Goal: Task Accomplishment & Management: Manage account settings

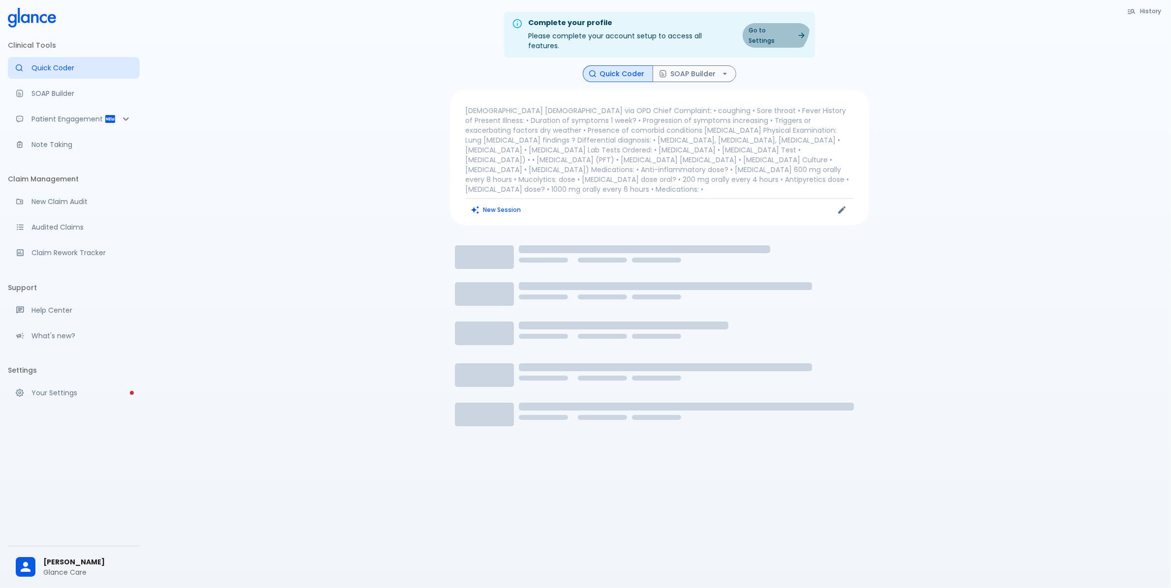
click at [774, 25] on link "Go to Settings" at bounding box center [777, 35] width 68 height 25
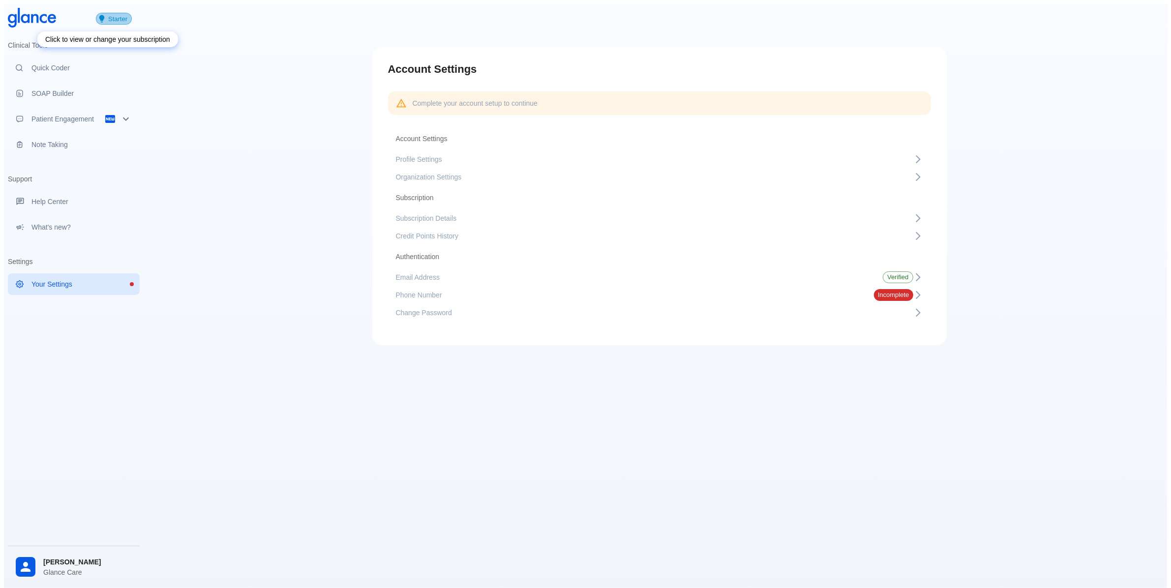
click at [120, 20] on span "Starter" at bounding box center [117, 18] width 27 height 7
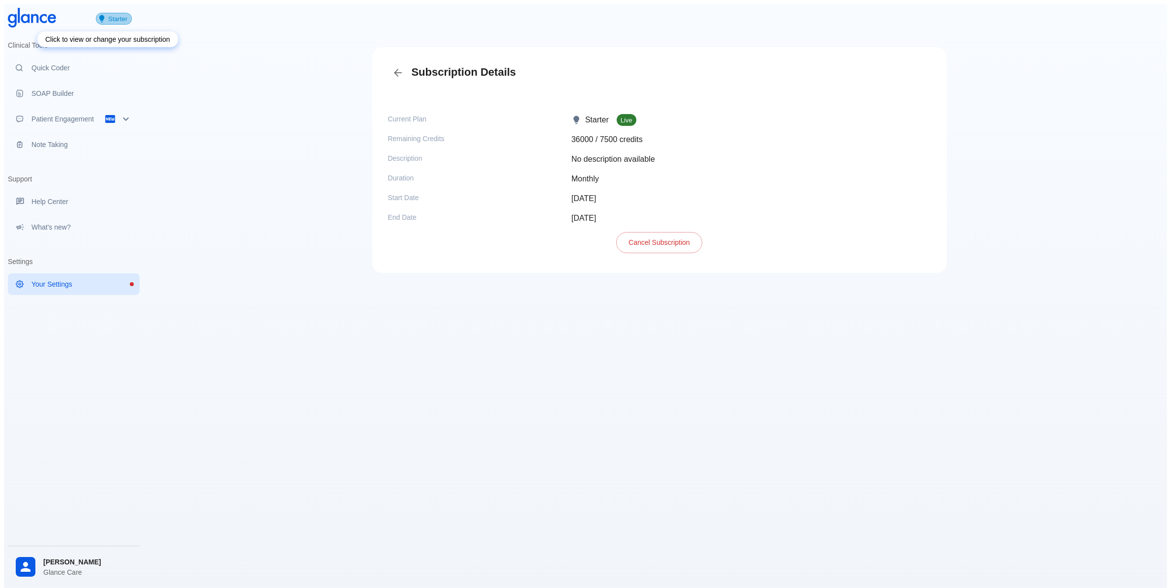
click at [112, 16] on span "Starter" at bounding box center [117, 18] width 27 height 7
click at [628, 117] on span "Live" at bounding box center [627, 120] width 20 height 7
click at [891, 109] on div "Starter Live" at bounding box center [747, 116] width 367 height 20
click at [898, 108] on div "Starter Live" at bounding box center [747, 116] width 367 height 20
drag, startPoint x: 968, startPoint y: 186, endPoint x: 948, endPoint y: 212, distance: 32.7
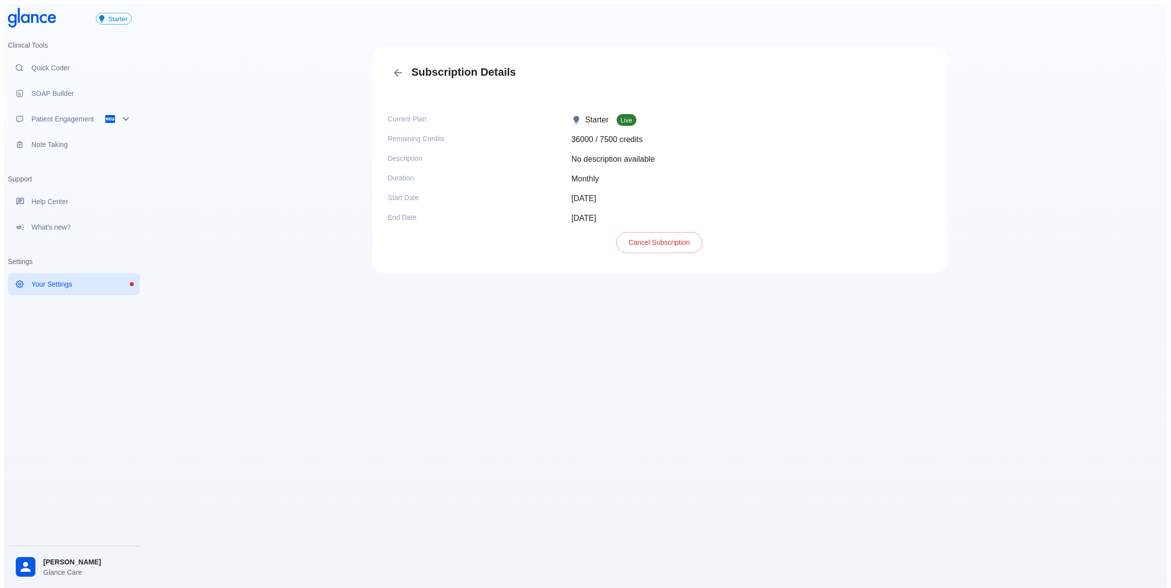
click at [967, 212] on div "Subscription Details Current Plan Starter Live Remaining Credits 36000 / 7500 c…" at bounding box center [659, 310] width 1016 height 612
drag, startPoint x: 853, startPoint y: 249, endPoint x: 797, endPoint y: 249, distance: 56.6
click at [852, 249] on div "Current Plan Starter Live Remaining Credits 36000 / 7500 credits Description No…" at bounding box center [659, 177] width 559 height 175
click at [599, 134] on p "36000 / 7500 credits" at bounding box center [751, 140] width 360 height 12
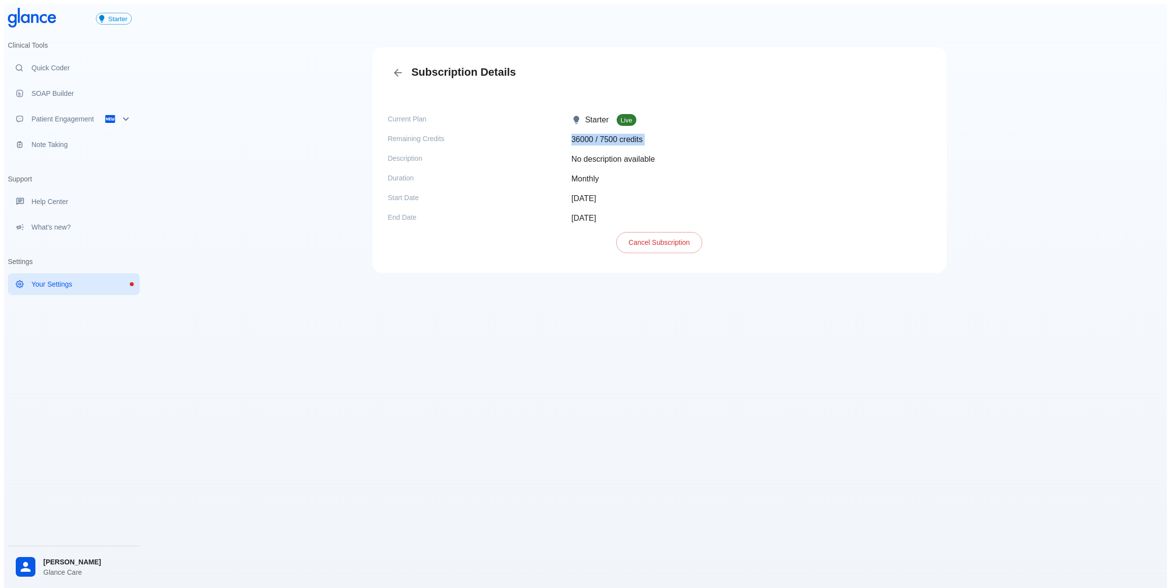
click at [599, 134] on p "36000 / 7500 credits" at bounding box center [751, 140] width 360 height 12
click at [623, 158] on p "No description available" at bounding box center [751, 159] width 360 height 12
drag, startPoint x: 910, startPoint y: 92, endPoint x: 903, endPoint y: 102, distance: 11.3
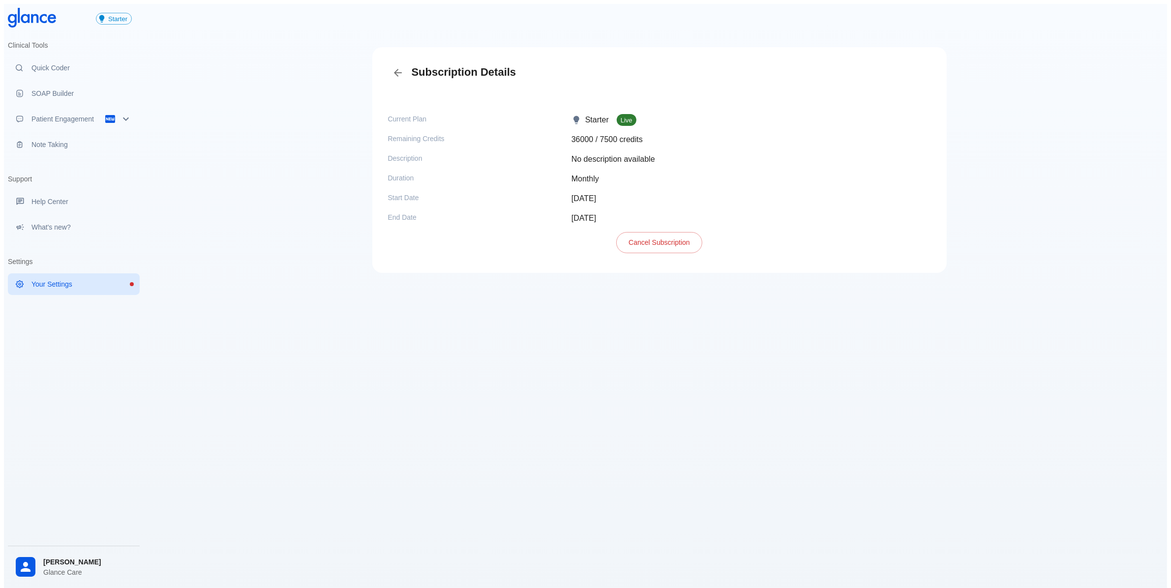
click at [910, 92] on div "Current Plan Starter Live Remaining Credits 36000 / 7500 credits Description No…" at bounding box center [659, 177] width 559 height 175
drag, startPoint x: 892, startPoint y: 116, endPoint x: 731, endPoint y: 89, distance: 163.1
click at [890, 115] on div "Starter Live" at bounding box center [751, 120] width 360 height 12
click at [392, 70] on icon "Back" at bounding box center [398, 73] width 12 height 12
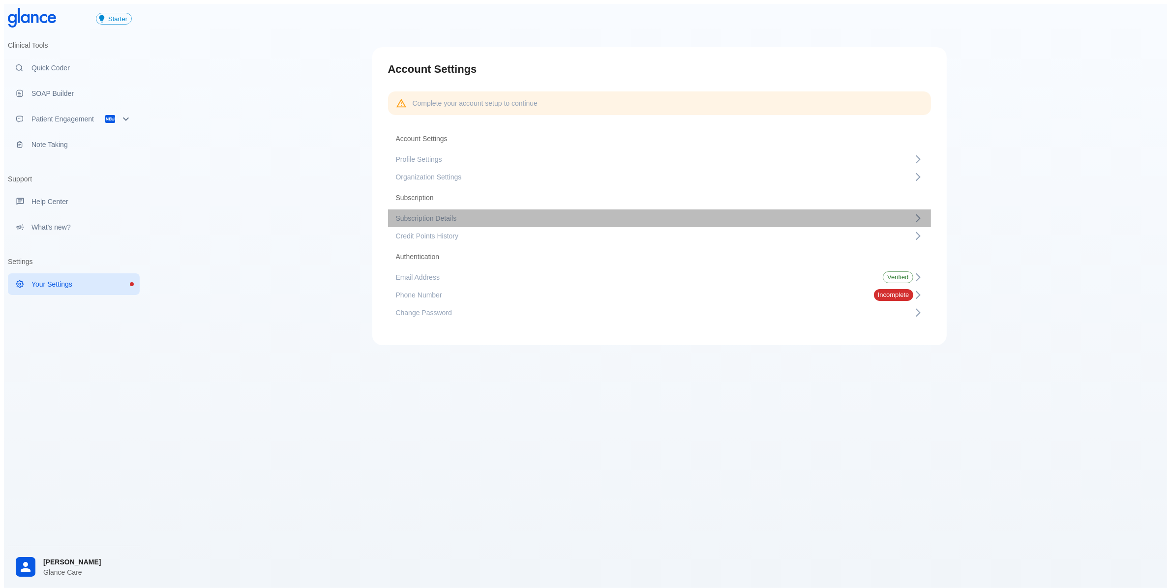
click at [487, 213] on span "Subscription Details" at bounding box center [654, 218] width 517 height 10
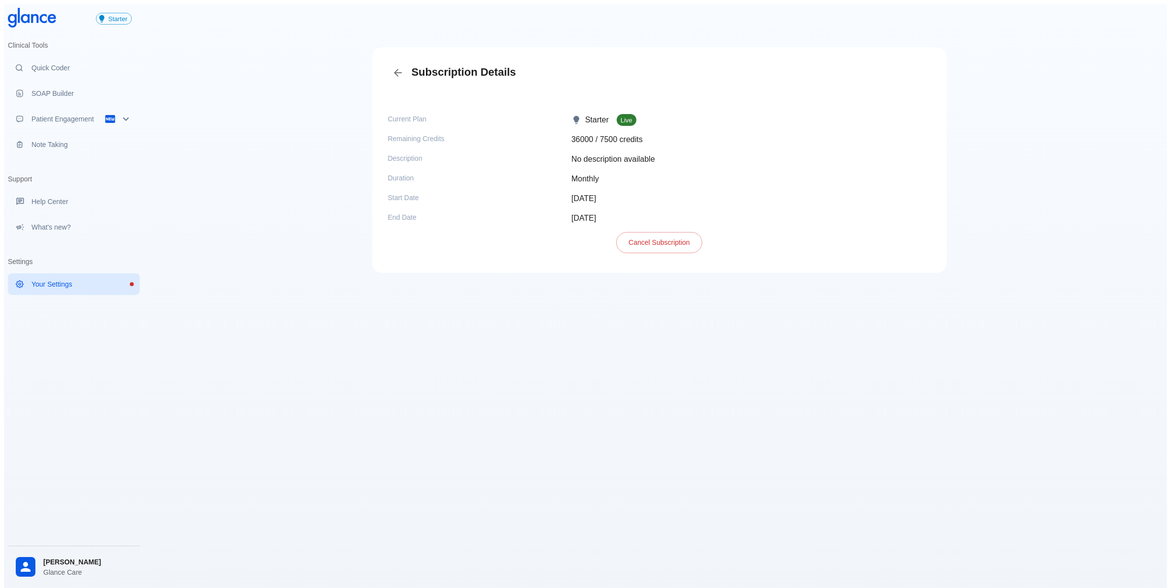
click at [387, 64] on div "Subscription Details" at bounding box center [659, 72] width 559 height 35
click at [394, 67] on icon "Back" at bounding box center [398, 73] width 12 height 12
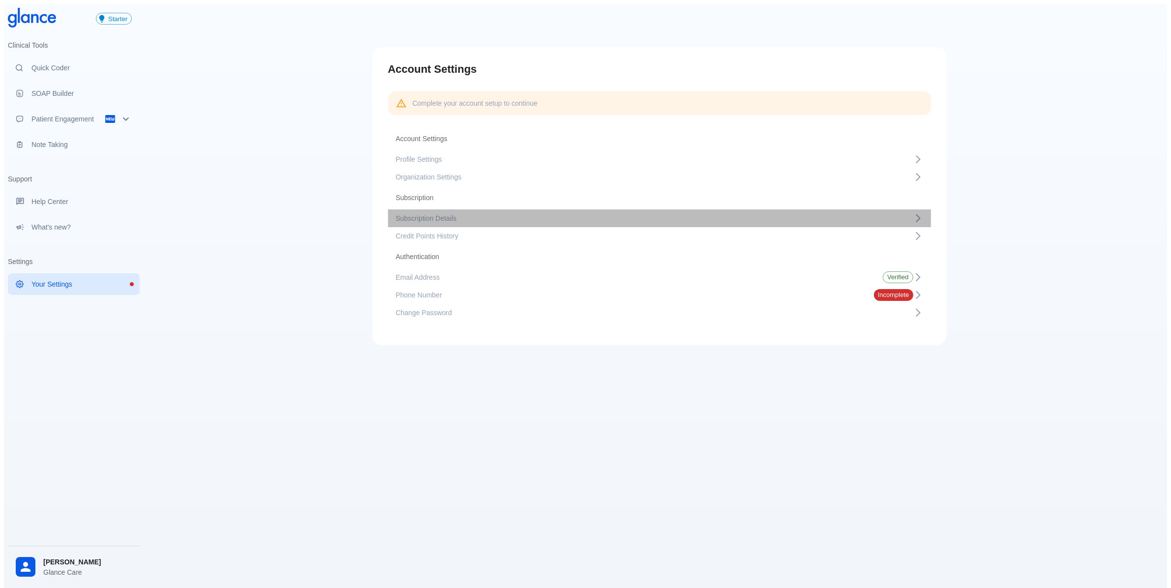
click at [520, 216] on span "Subscription Details" at bounding box center [654, 218] width 517 height 10
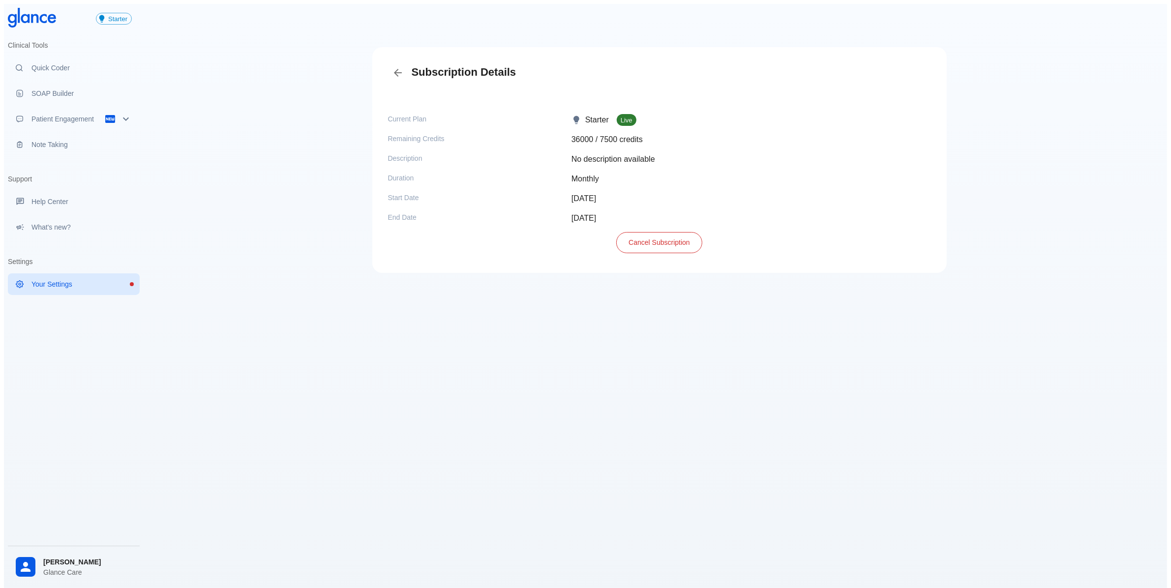
click at [698, 235] on button "Cancel Subscription" at bounding box center [659, 242] width 86 height 21
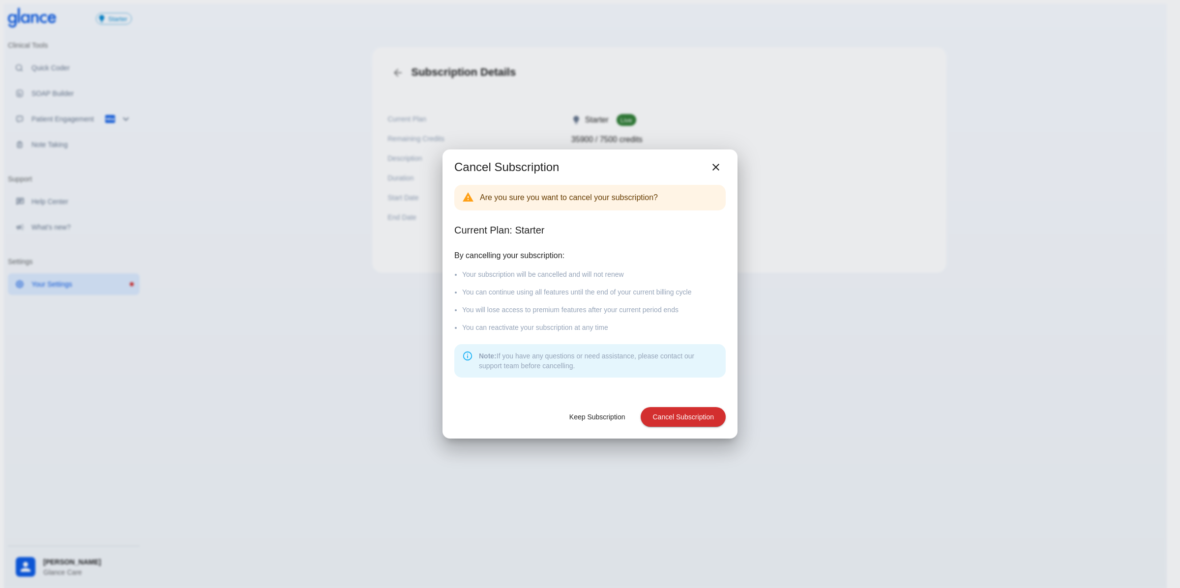
drag, startPoint x: 716, startPoint y: 420, endPoint x: 631, endPoint y: 283, distance: 160.6
click at [631, 283] on div "Cancel Subscription Are you sure you want to cancel your subscription? Current …" at bounding box center [590, 295] width 295 height 290
drag, startPoint x: 691, startPoint y: 416, endPoint x: 675, endPoint y: 367, distance: 51.5
click at [675, 367] on div "Cancel Subscription Are you sure you want to cancel your subscription? Current …" at bounding box center [590, 295] width 295 height 290
click at [699, 421] on button "Cancel Subscription" at bounding box center [683, 417] width 85 height 20
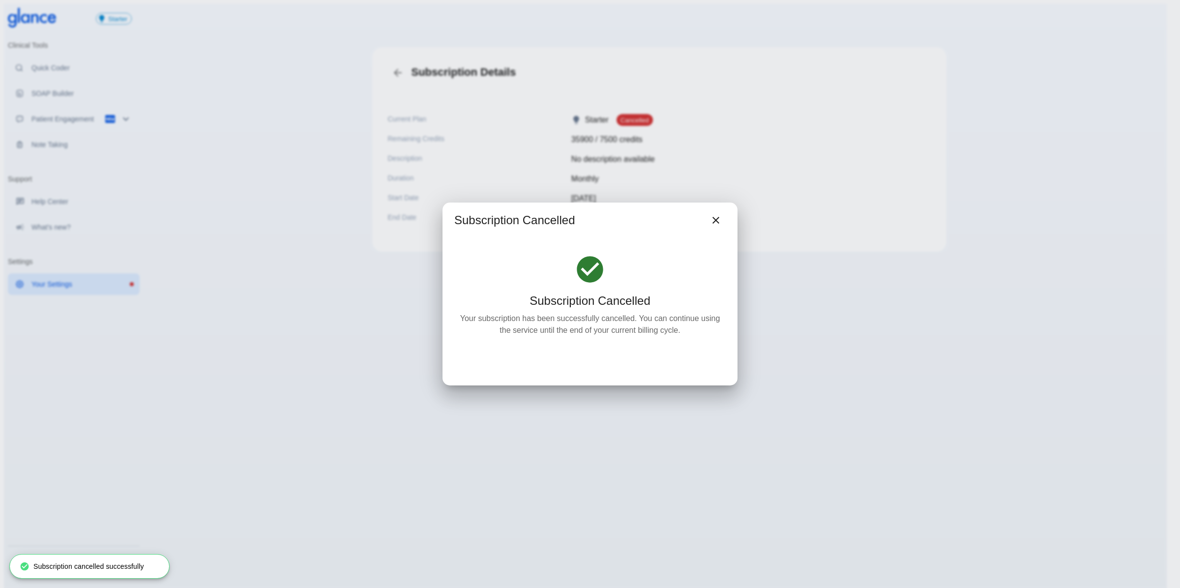
click at [569, 321] on p "Your subscription has been successfully cancelled. You can continue using the s…" at bounding box center [589, 325] width 271 height 24
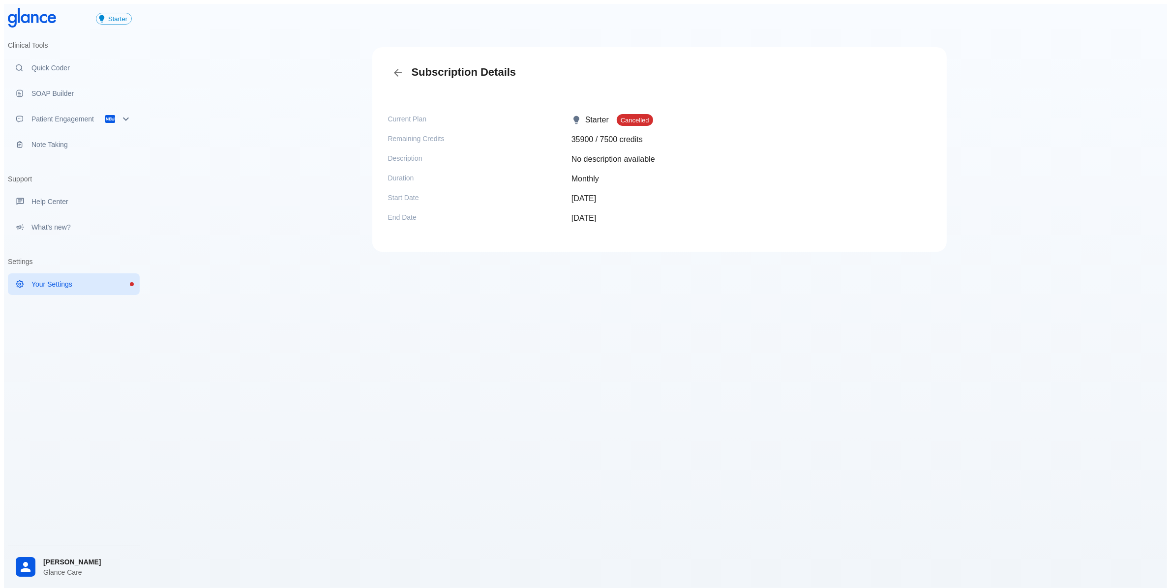
click at [588, 214] on time "[DATE]" at bounding box center [583, 218] width 25 height 8
click at [673, 254] on div "Subscription Details Current Plan Starter Cancelled Remaining Credits 35900 / 7…" at bounding box center [659, 310] width 1016 height 612
click at [645, 120] on div "Cancelled" at bounding box center [635, 120] width 36 height 12
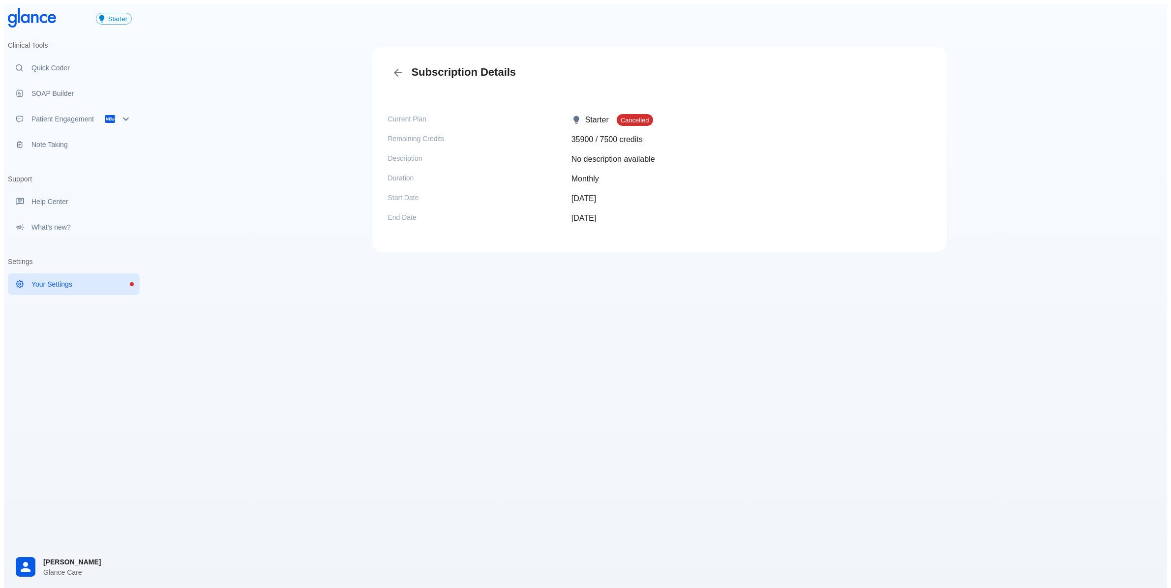
click at [596, 214] on time "[DATE]" at bounding box center [583, 218] width 25 height 8
drag, startPoint x: 601, startPoint y: 210, endPoint x: 612, endPoint y: 212, distance: 10.9
click at [596, 214] on time "[DATE]" at bounding box center [583, 218] width 25 height 8
drag, startPoint x: 805, startPoint y: 166, endPoint x: 801, endPoint y: 173, distance: 8.2
click at [801, 173] on div "Monthly" at bounding box center [747, 175] width 367 height 20
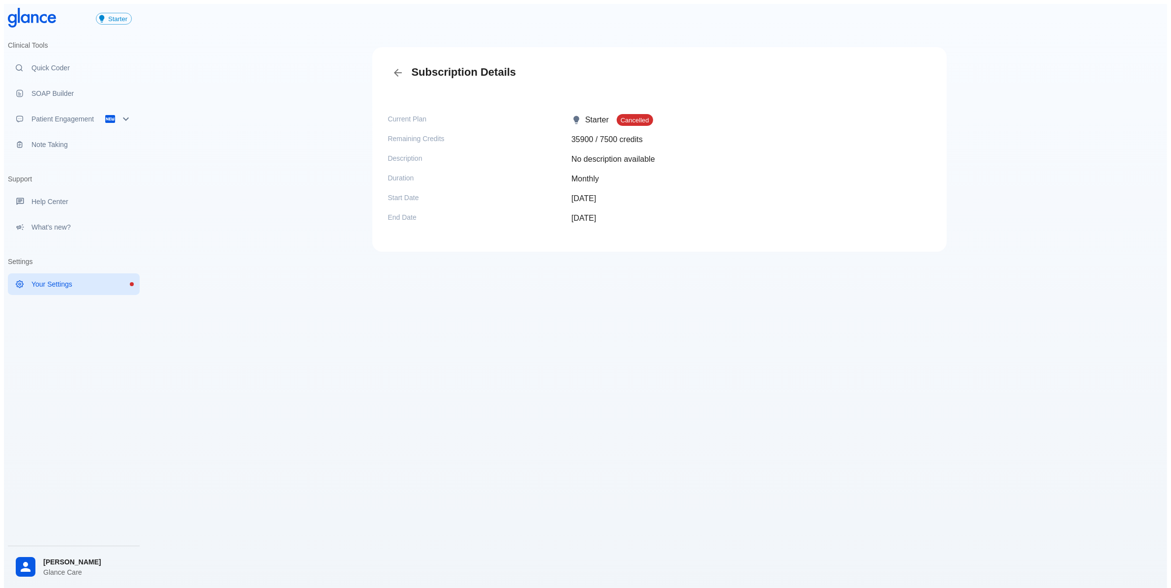
click at [388, 64] on h3 "Subscription Details" at bounding box center [659, 73] width 543 height 20
click at [399, 69] on icon "Back" at bounding box center [398, 73] width 12 height 12
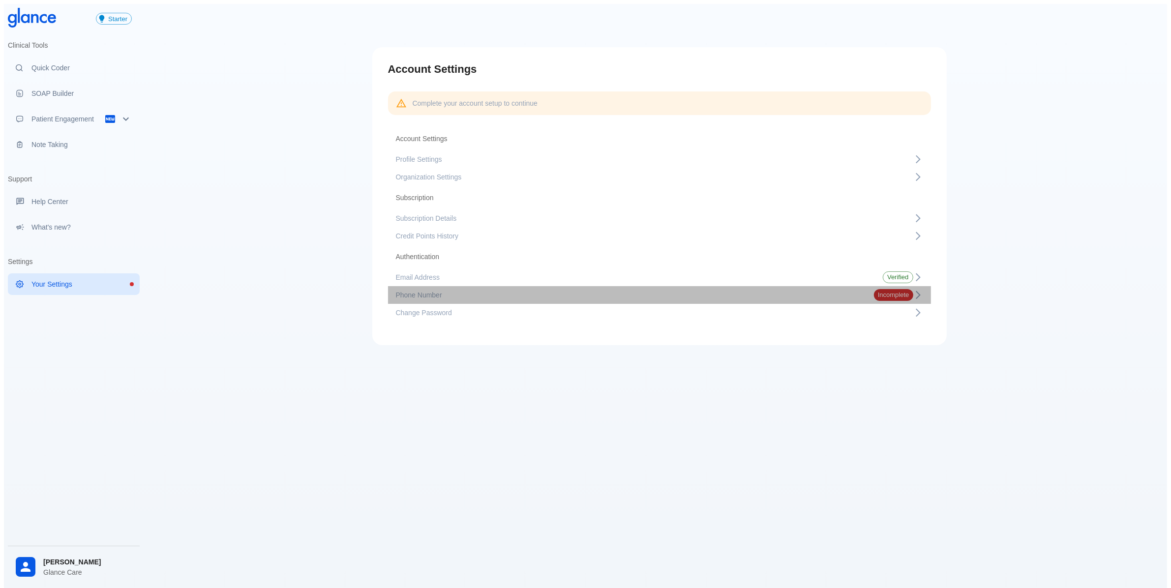
click at [728, 290] on span "Phone Number" at bounding box center [627, 295] width 462 height 10
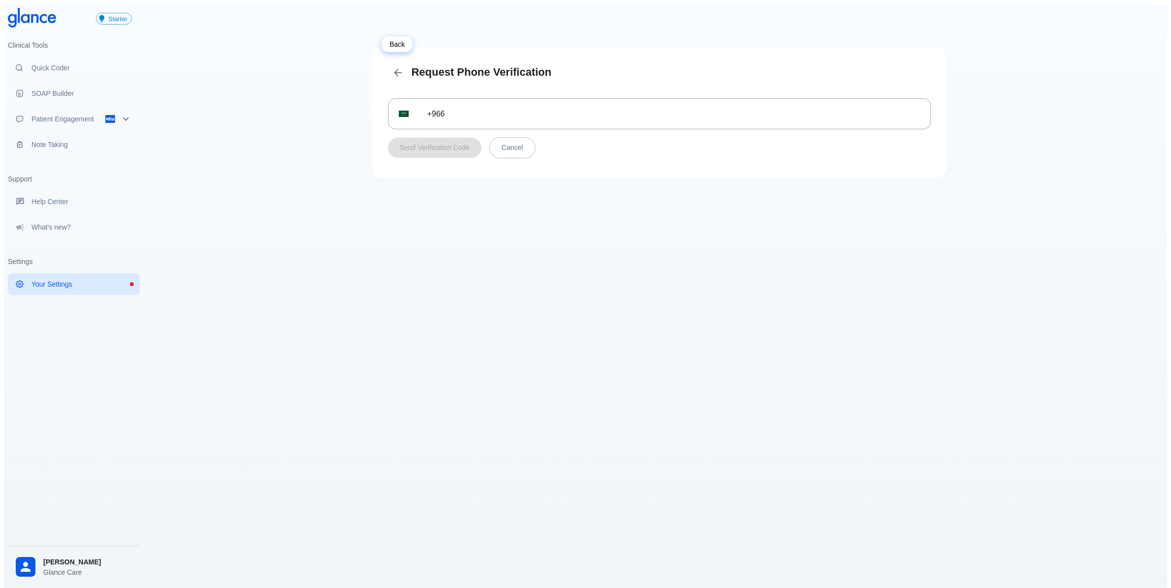
click at [399, 67] on icon "Back" at bounding box center [398, 73] width 12 height 12
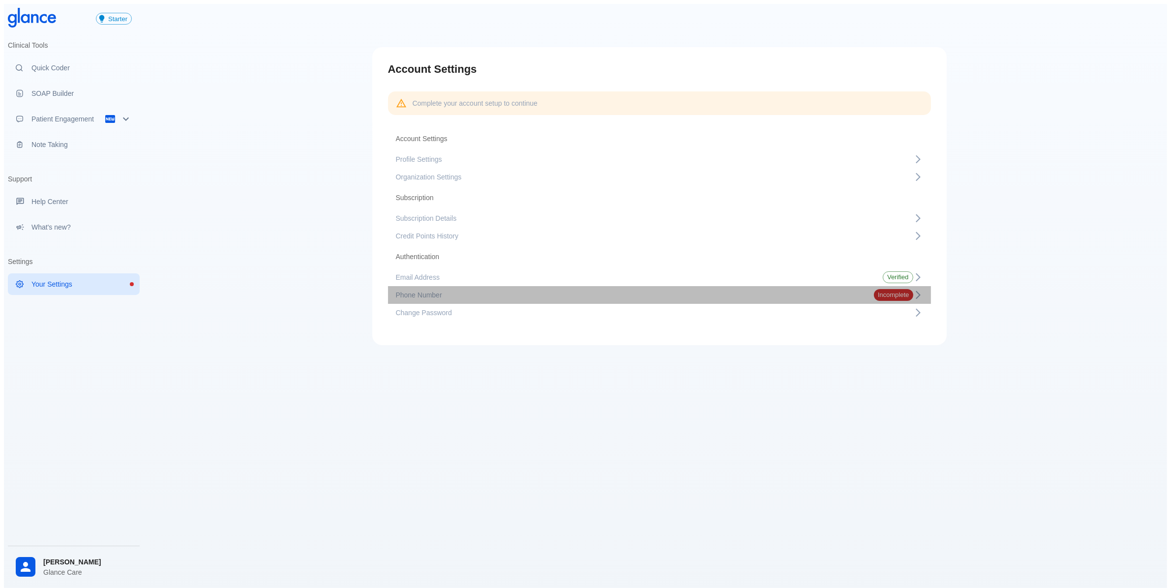
click at [631, 290] on span "Phone Number" at bounding box center [627, 295] width 462 height 10
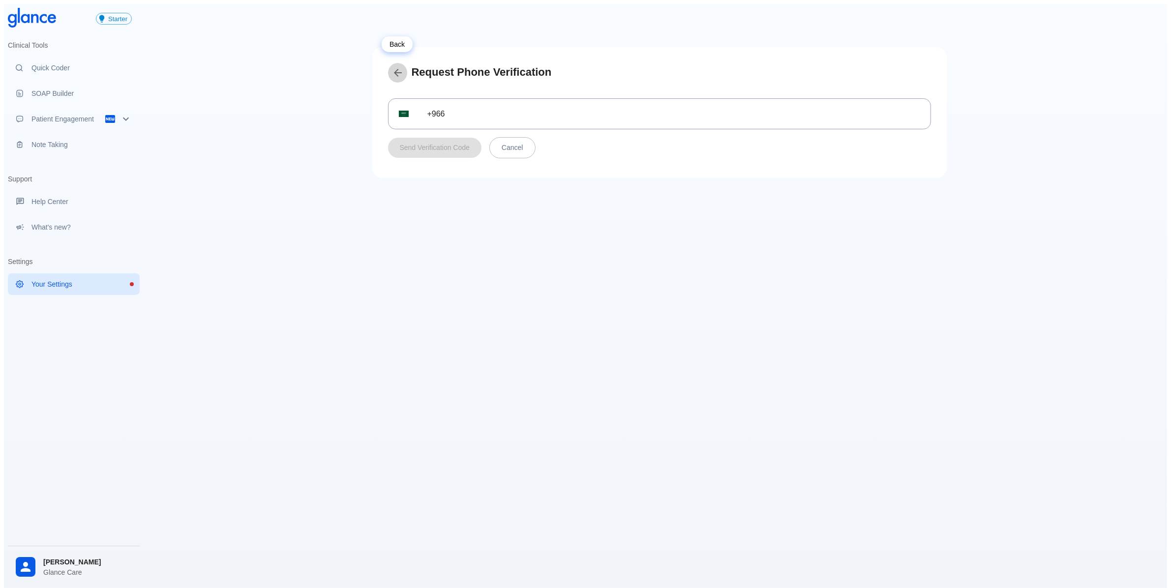
click at [400, 67] on icon "Back" at bounding box center [398, 73] width 12 height 12
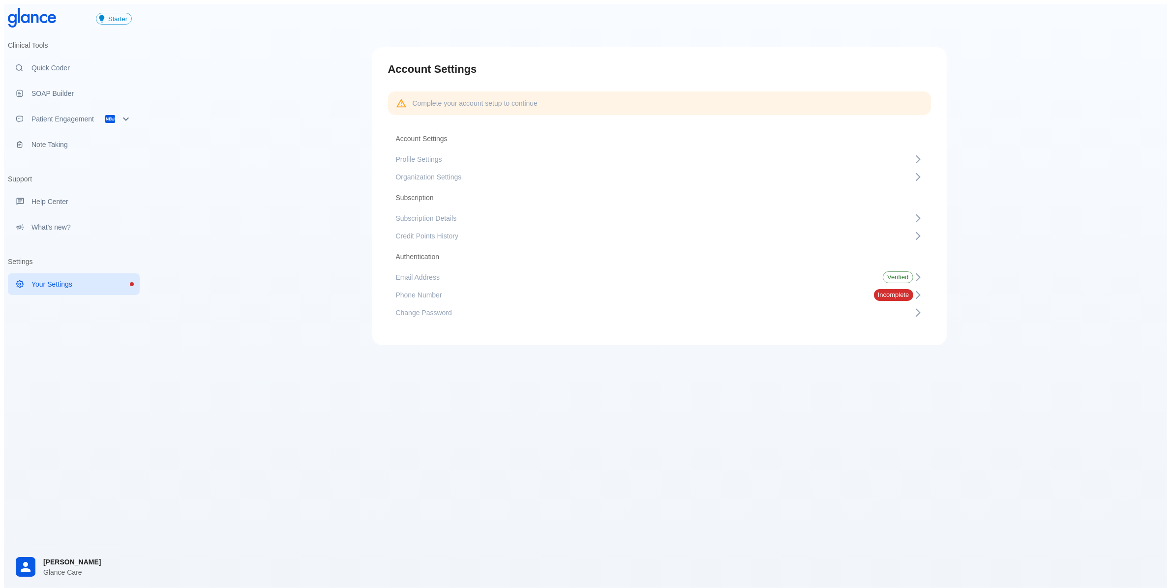
click at [578, 199] on li "Subscription" at bounding box center [659, 198] width 543 height 24
click at [578, 205] on li "Subscription" at bounding box center [659, 198] width 543 height 24
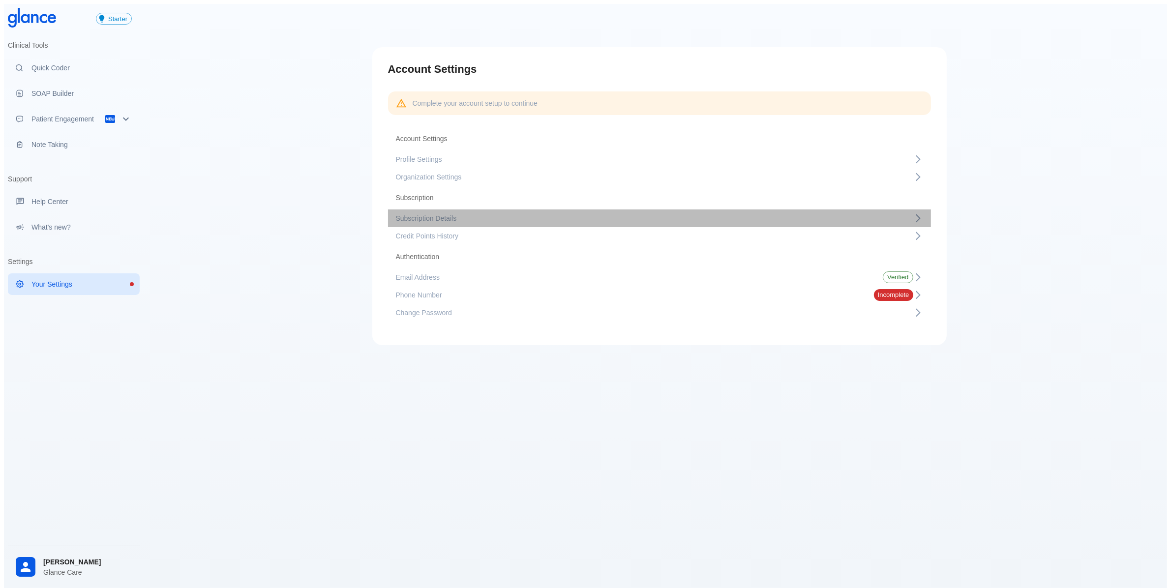
click at [584, 215] on span "Subscription Details" at bounding box center [654, 218] width 517 height 10
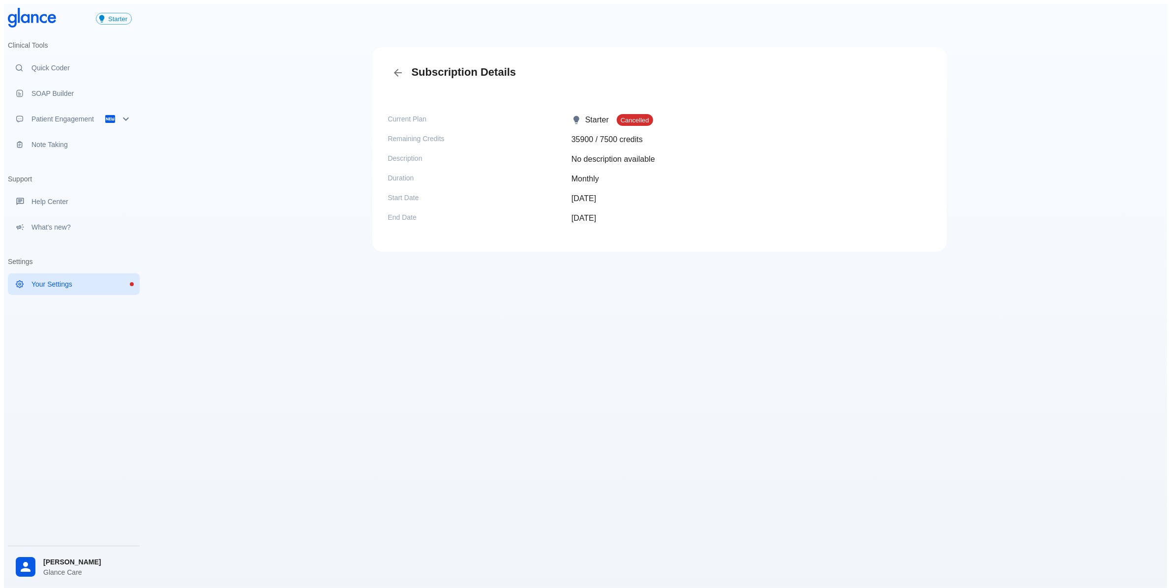
click at [67, 557] on span "[PERSON_NAME]" at bounding box center [87, 562] width 89 height 10
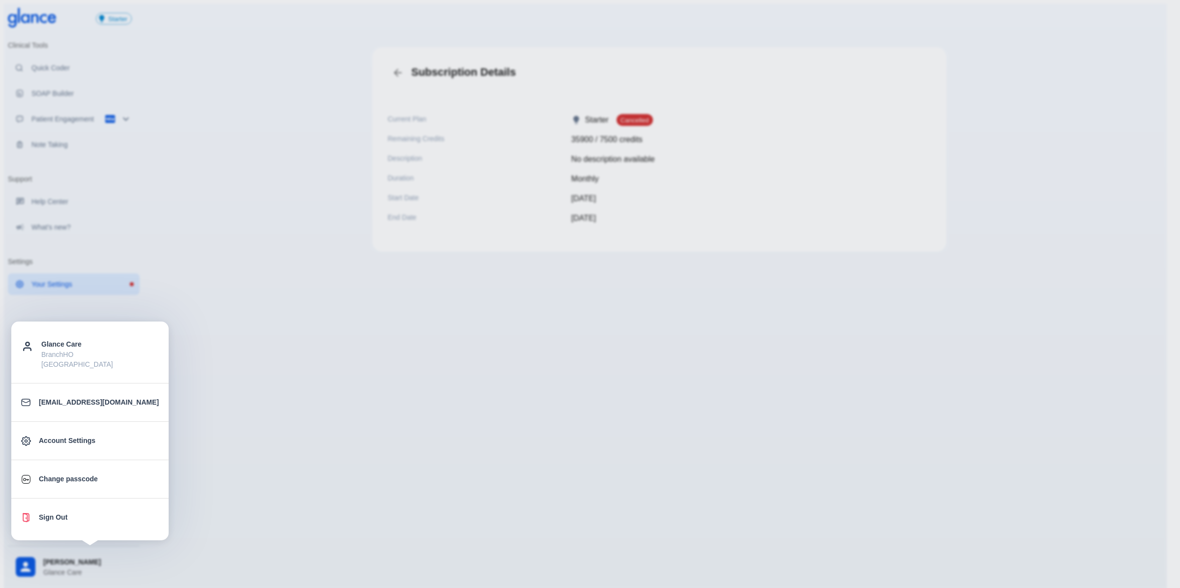
click at [88, 512] on p "Sign Out" at bounding box center [99, 517] width 120 height 10
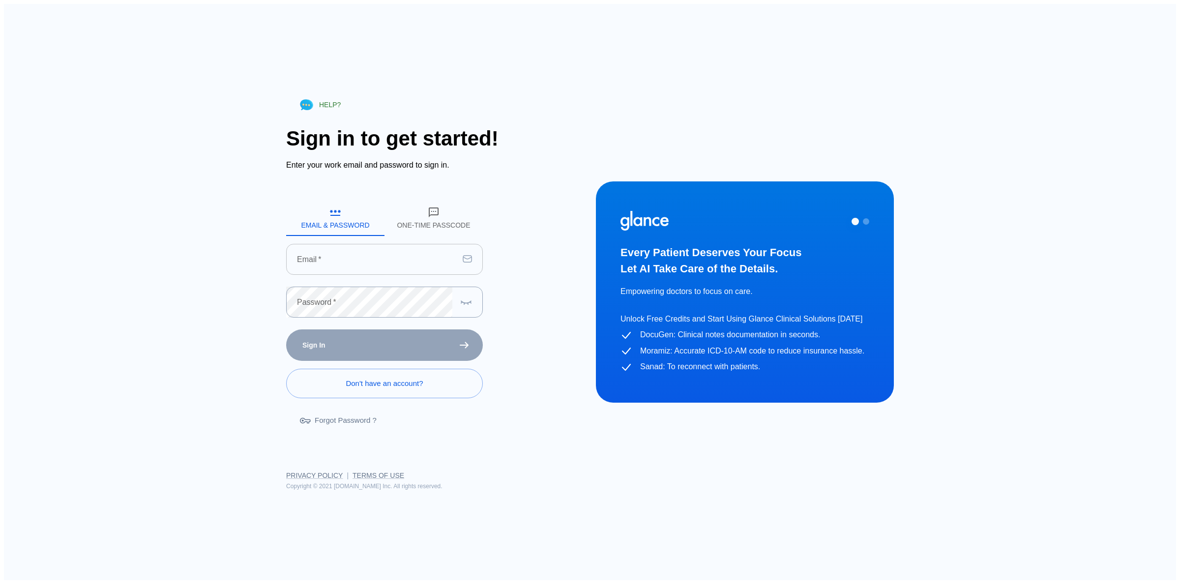
click at [392, 264] on input "text" at bounding box center [372, 259] width 173 height 31
type input "[EMAIL_ADDRESS][DOMAIN_NAME]"
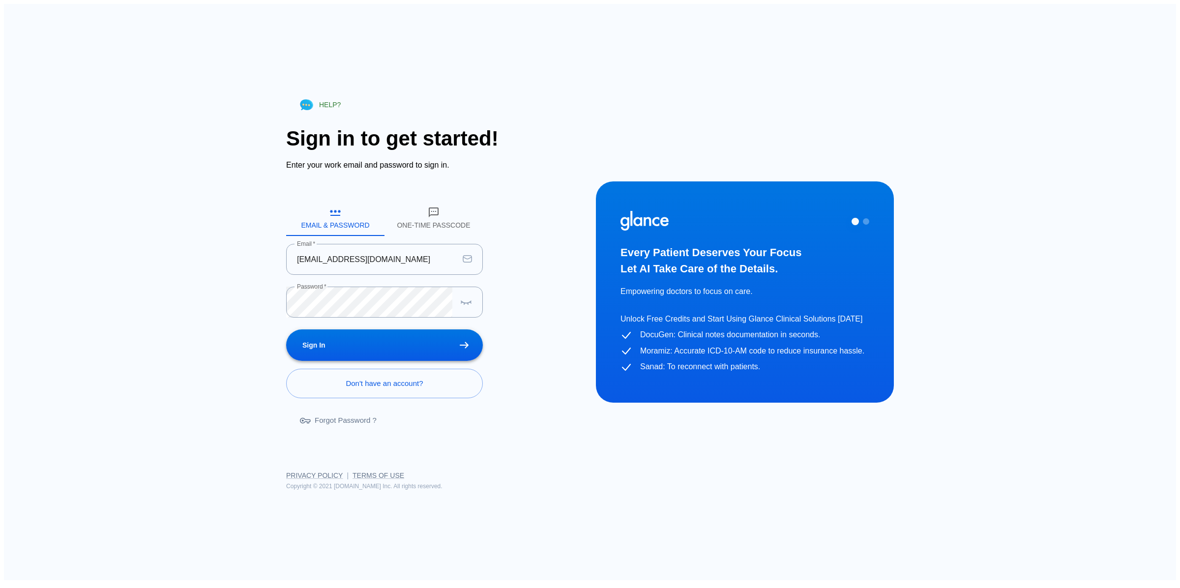
click at [419, 347] on button "Sign In" at bounding box center [384, 346] width 197 height 32
